Goal: Use online tool/utility: Use online tool/utility

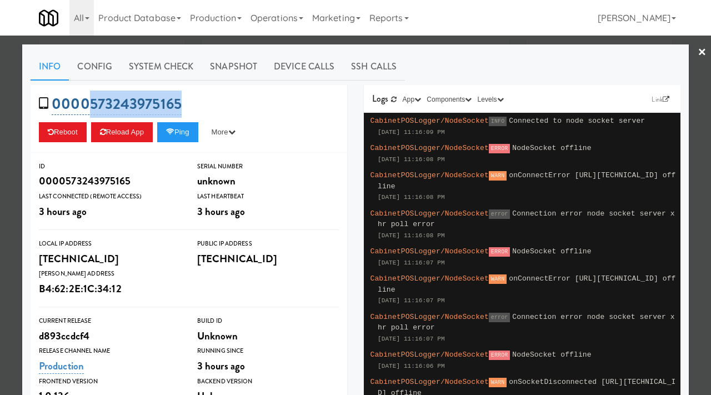
drag, startPoint x: 0, startPoint y: 0, endPoint x: 90, endPoint y: 101, distance: 135.0
click at [90, 101] on div "0000573243975165 Reboot Reload App Ping More Ping Server Restart Server Force R…" at bounding box center [189, 119] width 317 height 68
copy link "573243975165"
click at [174, 132] on icon at bounding box center [170, 131] width 8 height 7
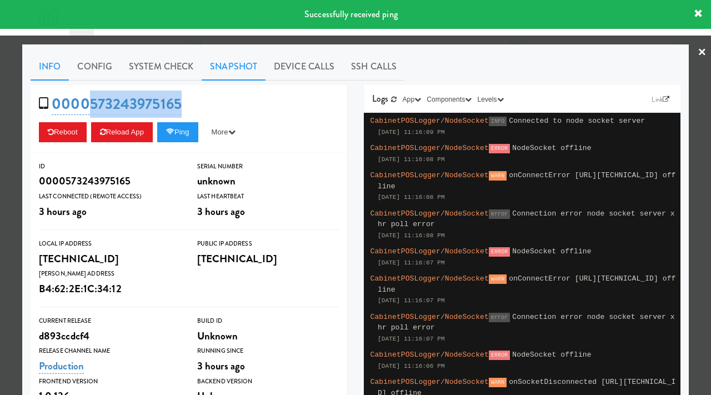
click at [233, 64] on link "Snapshot" at bounding box center [234, 67] width 64 height 28
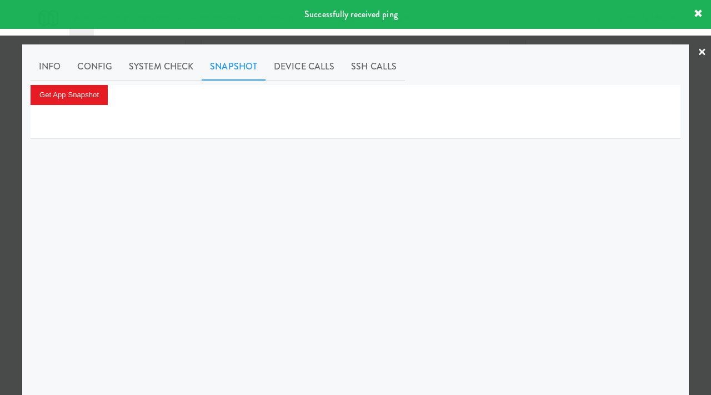
click at [64, 105] on div at bounding box center [356, 121] width 650 height 33
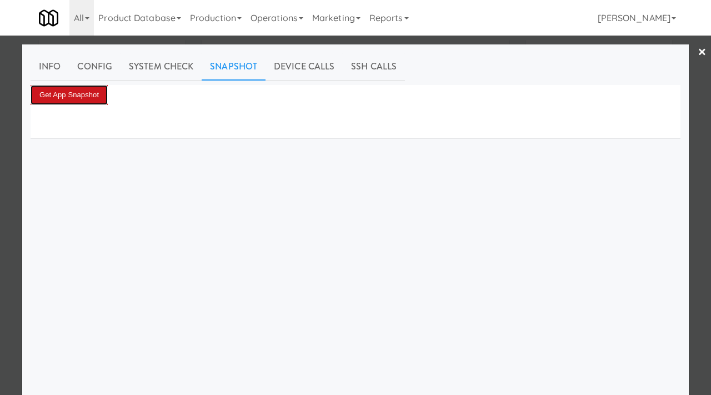
click at [85, 97] on button "Get App Snapshot" at bounding box center [69, 95] width 77 height 20
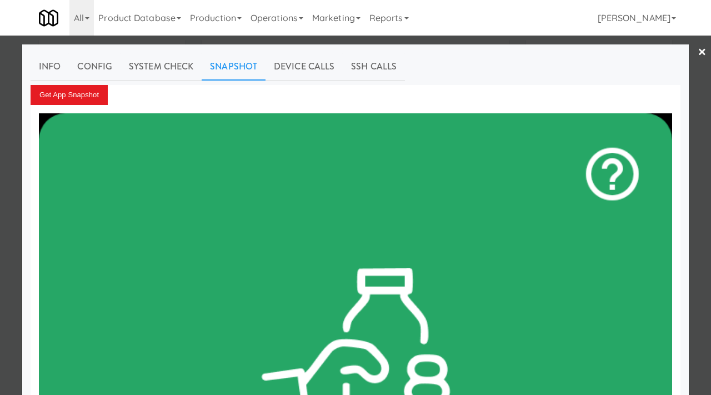
click at [0, 133] on div at bounding box center [355, 197] width 711 height 395
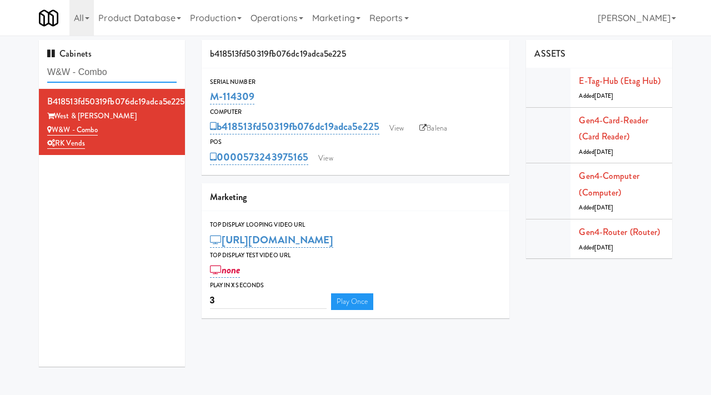
click at [124, 69] on input "W&W - Combo" at bounding box center [111, 72] width 129 height 21
paste input "Avant HP - Ambient - Right"
type input "Avant HP - Ambient - Right"
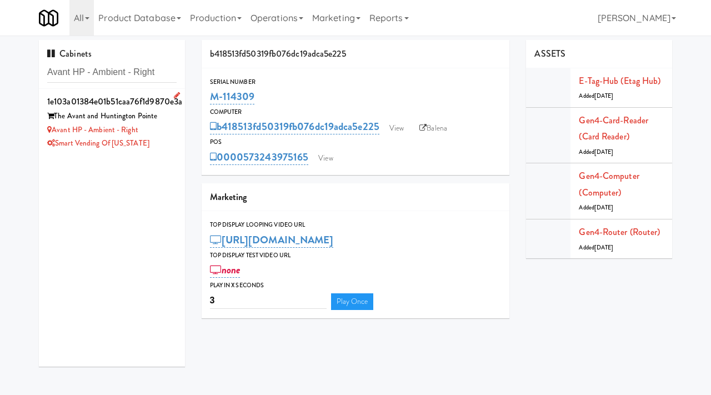
click at [157, 134] on div "Avant HP - Ambient - Right" at bounding box center [111, 130] width 129 height 14
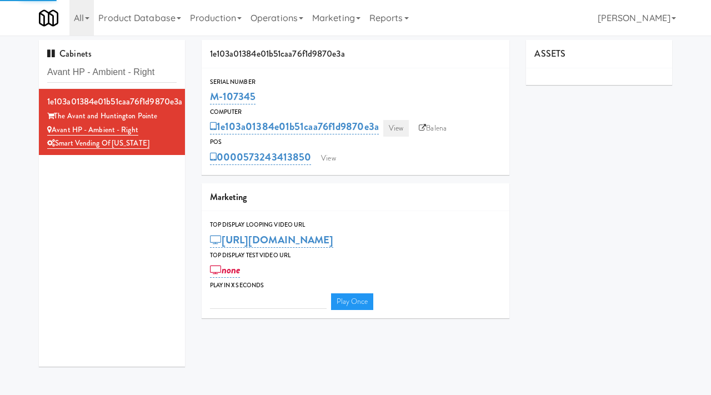
type input "3"
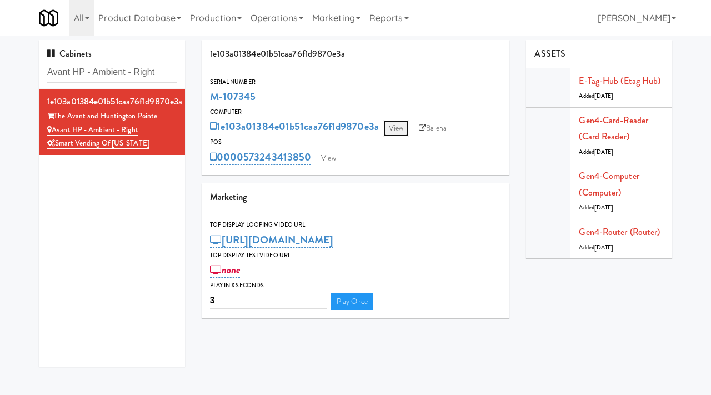
click at [398, 125] on link "View" at bounding box center [396, 128] width 26 height 17
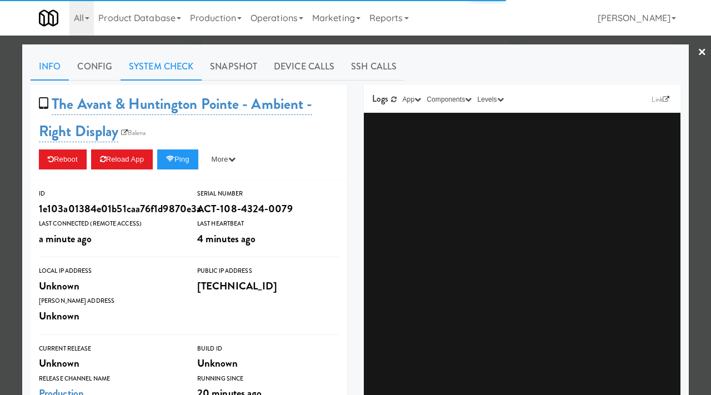
click at [142, 63] on link "System Check" at bounding box center [161, 67] width 81 height 28
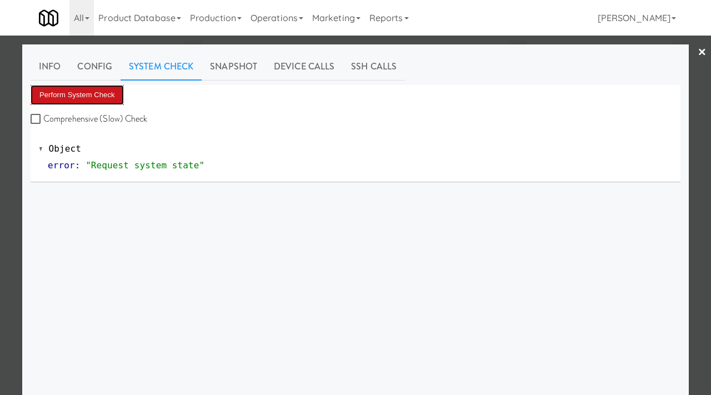
click at [84, 97] on button "Perform System Check" at bounding box center [77, 95] width 93 height 20
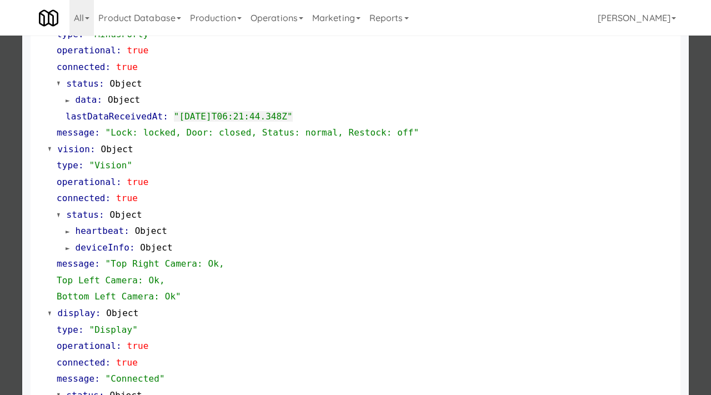
scroll to position [468, 0]
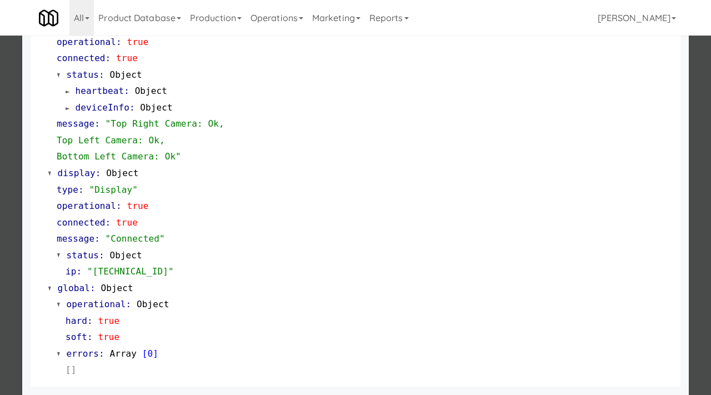
click at [0, 283] on div at bounding box center [355, 197] width 711 height 395
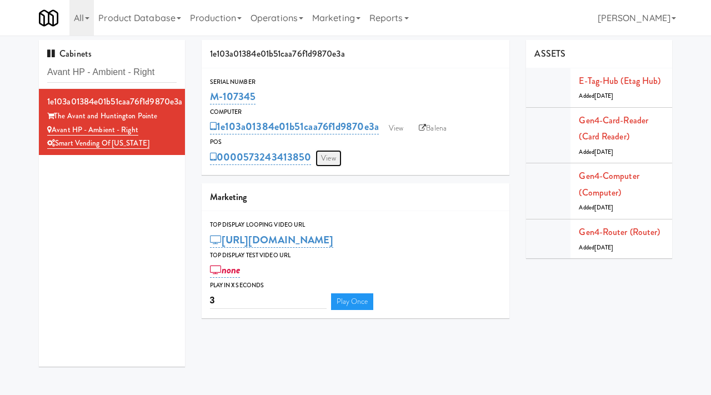
click at [326, 156] on link "View" at bounding box center [329, 158] width 26 height 17
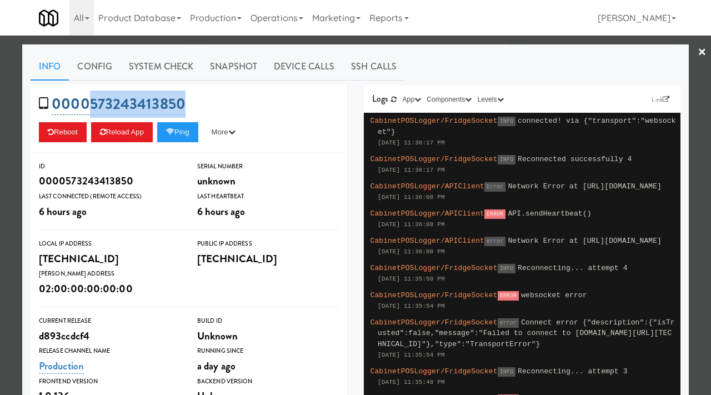
drag, startPoint x: 189, startPoint y: 105, endPoint x: 89, endPoint y: 106, distance: 100.6
click at [89, 106] on div "0000573243413850 Reboot Reload App Ping More Ping Server Restart Server Force R…" at bounding box center [189, 119] width 317 height 68
copy link "573243413850"
click at [186, 131] on button "Ping" at bounding box center [177, 132] width 41 height 20
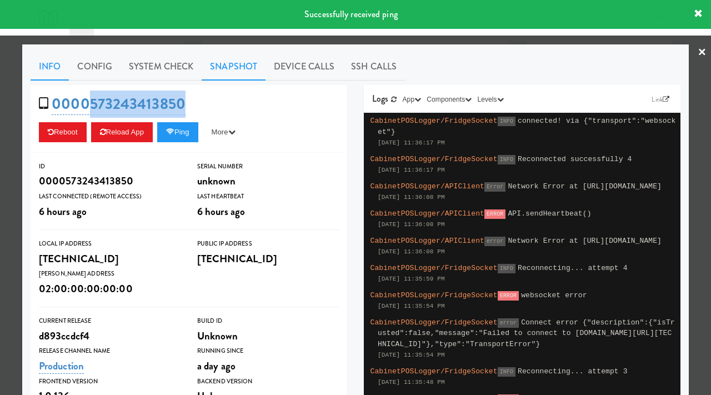
click at [221, 72] on link "Snapshot" at bounding box center [234, 67] width 64 height 28
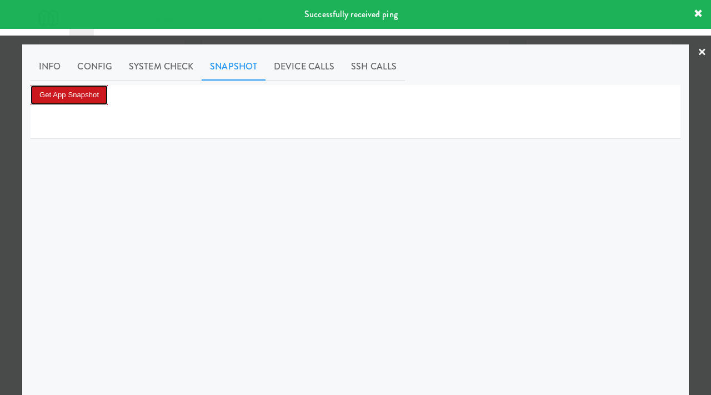
click at [79, 101] on button "Get App Snapshot" at bounding box center [69, 95] width 77 height 20
